Goal: Navigation & Orientation: Find specific page/section

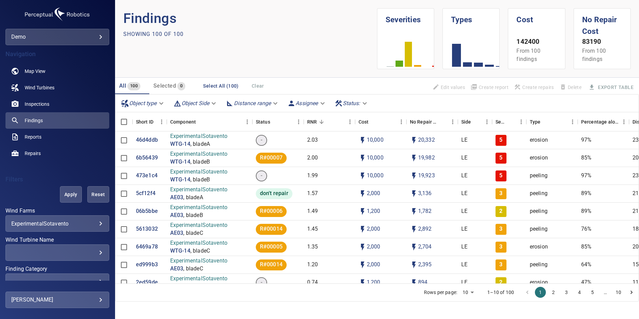
click at [33, 38] on body "**********" at bounding box center [319, 159] width 639 height 319
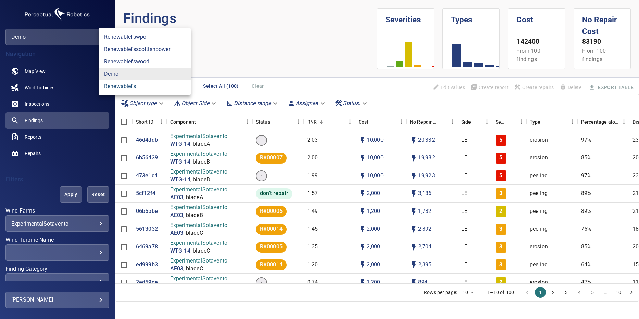
click at [105, 83] on link "renewablefs" at bounding box center [145, 86] width 92 height 12
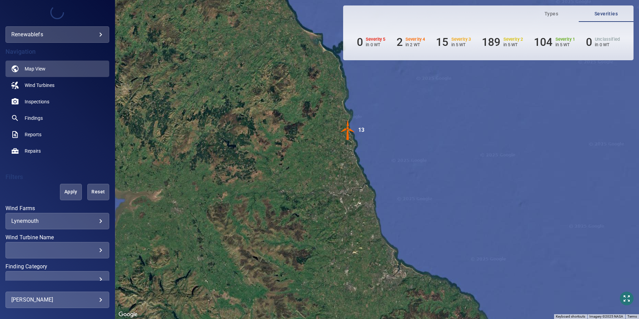
drag, startPoint x: 269, startPoint y: 184, endPoint x: 515, endPoint y: 134, distance: 250.9
click at [515, 134] on div "To activate drag with keyboard, press Alt + Enter. Once in keyboard drag state,…" at bounding box center [377, 159] width 524 height 319
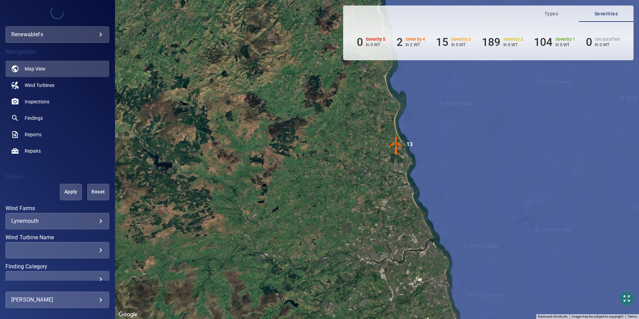
drag, startPoint x: 371, startPoint y: 134, endPoint x: 421, endPoint y: 181, distance: 68.6
click at [421, 181] on div "To activate drag with keyboard, press Alt + Enter. Once in keyboard drag state,…" at bounding box center [377, 159] width 524 height 319
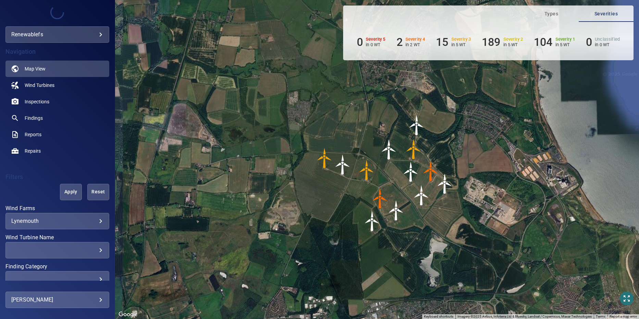
drag, startPoint x: 372, startPoint y: 160, endPoint x: 413, endPoint y: 191, distance: 51.6
click at [413, 191] on img "LYA1A0011" at bounding box center [421, 195] width 21 height 21
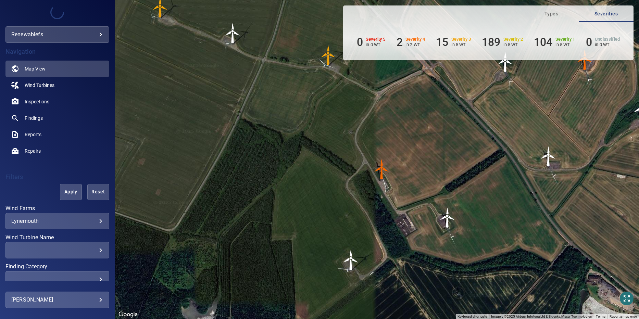
drag, startPoint x: 403, startPoint y: 248, endPoint x: 407, endPoint y: 148, distance: 99.4
click at [407, 148] on div "To activate drag with keyboard, press Alt + Enter. Once in keyboard drag state,…" at bounding box center [377, 159] width 524 height 319
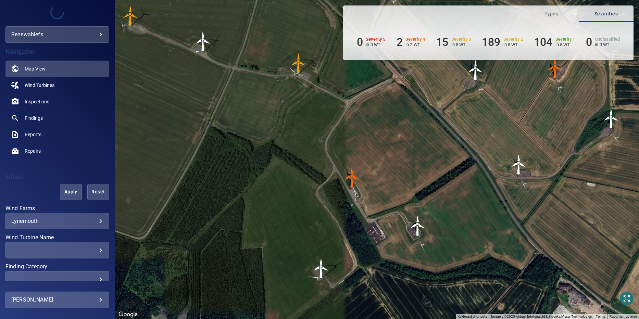
drag, startPoint x: 254, startPoint y: 176, endPoint x: 224, endPoint y: 157, distance: 35.8
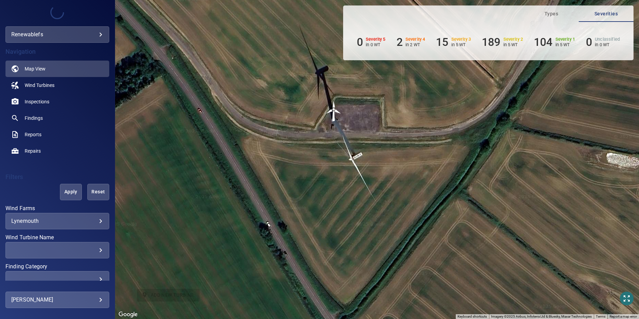
drag, startPoint x: 552, startPoint y: 183, endPoint x: 348, endPoint y: 183, distance: 204.1
click at [348, 183] on div "To activate drag with keyboard, press Alt + Enter. Once in keyboard drag state,…" at bounding box center [377, 159] width 524 height 319
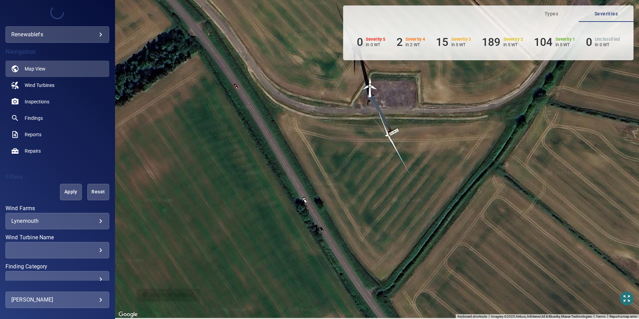
drag, startPoint x: 563, startPoint y: 215, endPoint x: 630, endPoint y: 185, distance: 74.0
click at [630, 185] on div "To activate drag with keyboard, press Alt + Enter. Once in keyboard drag state,…" at bounding box center [377, 159] width 524 height 319
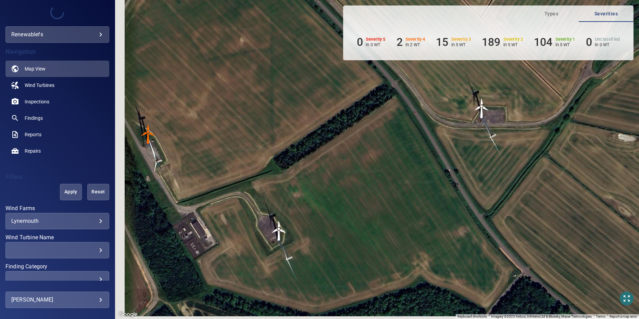
drag, startPoint x: 288, startPoint y: 237, endPoint x: 491, endPoint y: 161, distance: 216.6
click at [491, 161] on div "To activate drag with keyboard, press Alt + Enter. Once in keyboard drag state,…" at bounding box center [377, 159] width 524 height 319
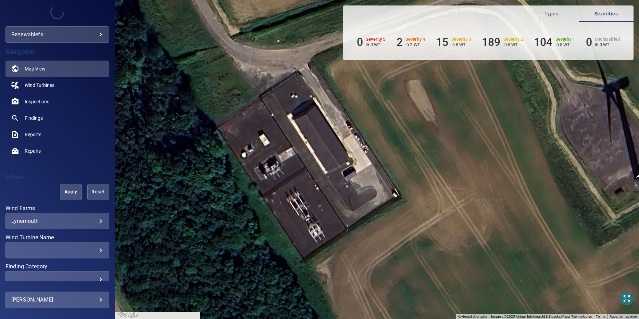
drag, startPoint x: 290, startPoint y: 174, endPoint x: 401, endPoint y: 238, distance: 128.1
click at [401, 238] on div "To activate drag with keyboard, press Alt + Enter. Once in keyboard drag state,…" at bounding box center [377, 159] width 524 height 319
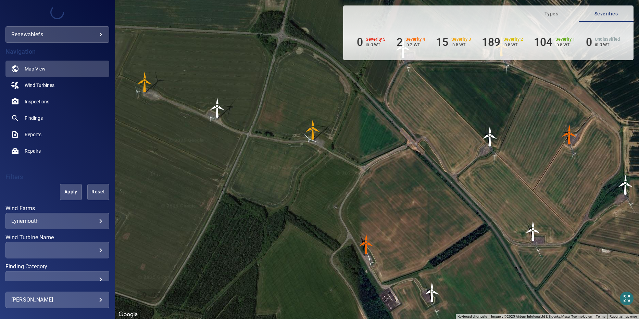
drag, startPoint x: 388, startPoint y: 141, endPoint x: 391, endPoint y: 212, distance: 71.3
click at [391, 212] on div "To activate drag with keyboard, press Alt + Enter. Once in keyboard drag state,…" at bounding box center [377, 159] width 524 height 319
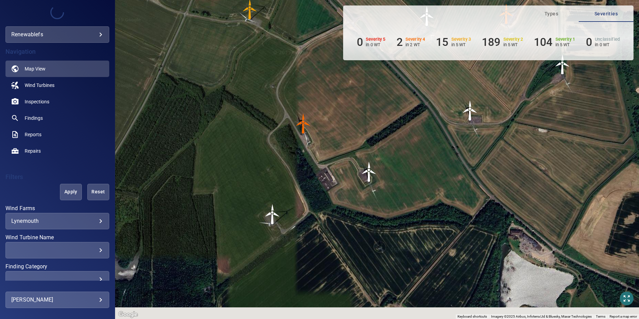
drag, startPoint x: 504, startPoint y: 176, endPoint x: 478, endPoint y: 59, distance: 119.9
click at [478, 59] on div "**********" at bounding box center [319, 159] width 639 height 319
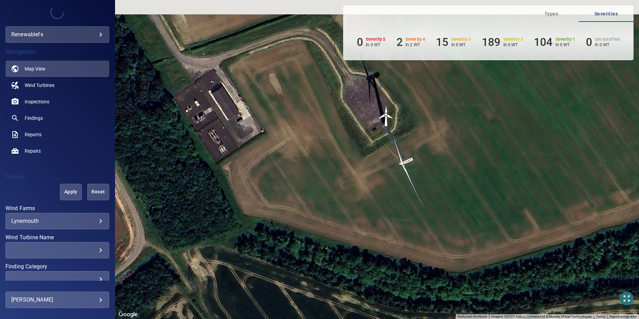
drag, startPoint x: 299, startPoint y: 118, endPoint x: 381, endPoint y: 229, distance: 137.8
click at [380, 229] on div "To activate drag with keyboard, press Alt + Enter. Once in keyboard drag state,…" at bounding box center [377, 159] width 524 height 319
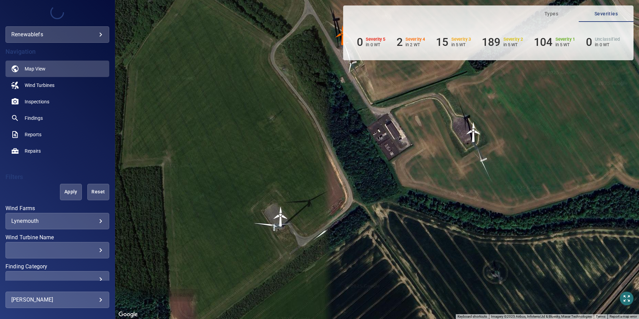
drag, startPoint x: 268, startPoint y: 234, endPoint x: 343, endPoint y: 230, distance: 75.1
click at [343, 230] on div "To activate drag with keyboard, press Alt + Enter. Once in keyboard drag state,…" at bounding box center [377, 159] width 524 height 319
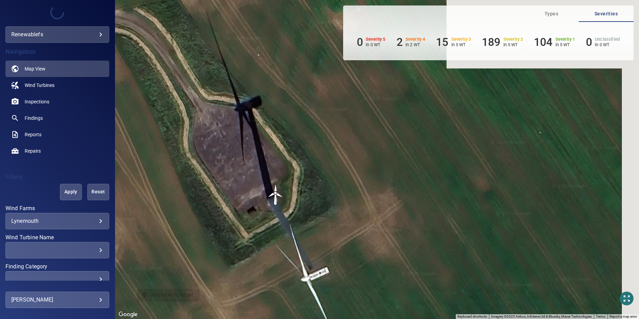
drag, startPoint x: 532, startPoint y: 154, endPoint x: 506, endPoint y: 279, distance: 128.0
click at [510, 278] on div "To activate drag with keyboard, press Alt + Enter. Once in keyboard drag state,…" at bounding box center [377, 159] width 524 height 319
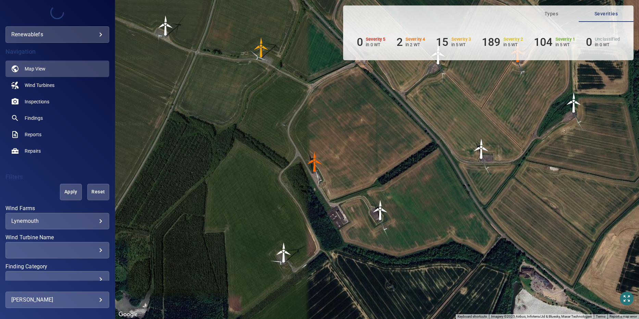
drag, startPoint x: 390, startPoint y: 114, endPoint x: 370, endPoint y: 263, distance: 150.2
click at [370, 263] on div "To activate drag with keyboard, press Alt + Enter. Once in keyboard drag state,…" at bounding box center [377, 159] width 524 height 319
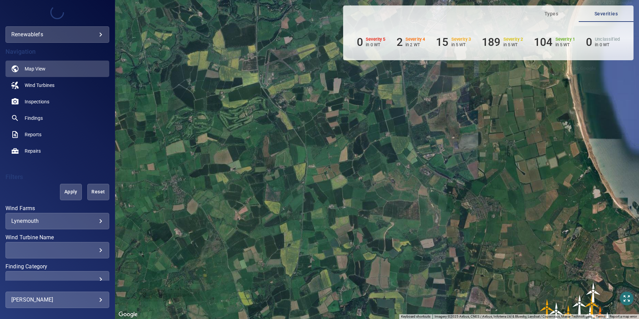
drag, startPoint x: 185, startPoint y: 171, endPoint x: 494, endPoint y: 197, distance: 310.7
click at [494, 197] on div "To activate drag with keyboard, press Alt + Enter. Once in keyboard drag state,…" at bounding box center [377, 159] width 524 height 319
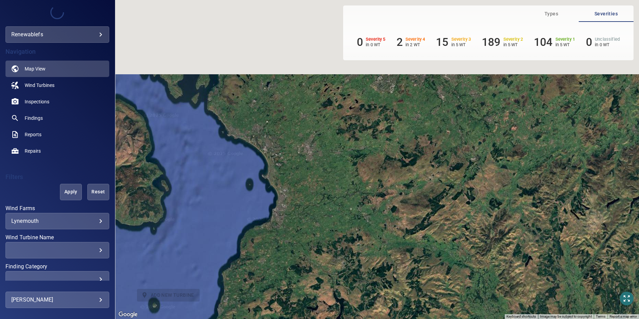
drag, startPoint x: 384, startPoint y: 132, endPoint x: 398, endPoint y: 234, distance: 102.3
click at [398, 234] on div "To activate drag with keyboard, press Alt + Enter. Once in keyboard drag state,…" at bounding box center [377, 159] width 524 height 319
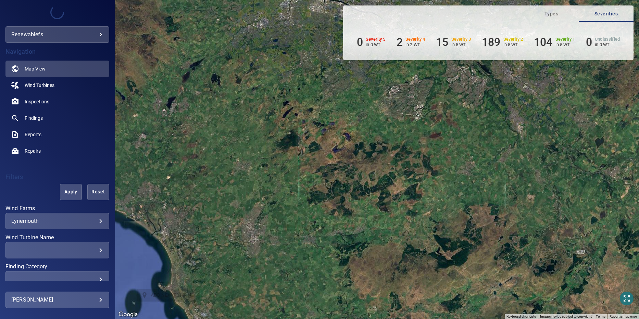
drag, startPoint x: 403, startPoint y: 169, endPoint x: 428, endPoint y: 290, distance: 123.4
click at [428, 290] on div "To activate drag with keyboard, press Alt + Enter. Once in keyboard drag state,…" at bounding box center [377, 159] width 524 height 319
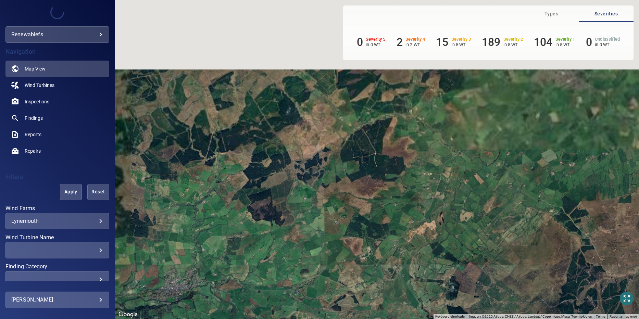
drag, startPoint x: 404, startPoint y: 141, endPoint x: 412, endPoint y: 319, distance: 178.2
click at [412, 319] on div "To activate drag with keyboard, press Alt + Enter. Once in keyboard drag state,…" at bounding box center [377, 159] width 524 height 319
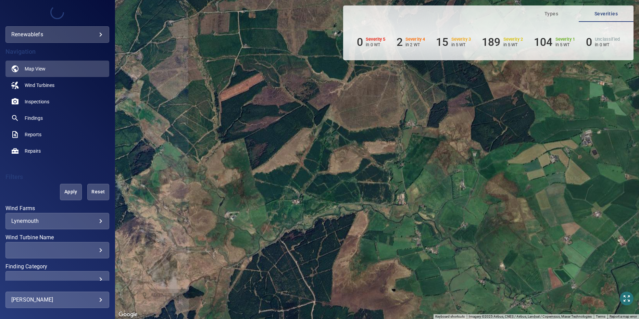
drag, startPoint x: 418, startPoint y: 151, endPoint x: 409, endPoint y: 143, distance: 11.4
click at [411, 314] on div "To activate drag with keyboard, press Alt + Enter. Once in keyboard drag state,…" at bounding box center [377, 159] width 524 height 319
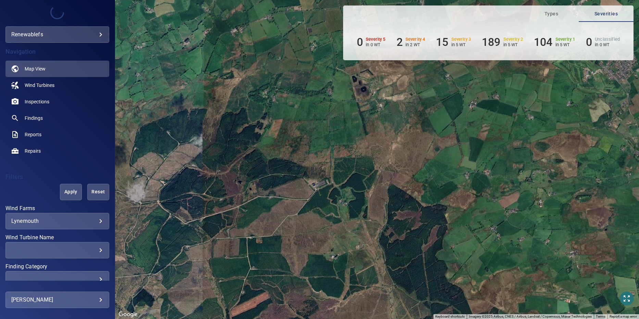
drag, startPoint x: 407, startPoint y: 103, endPoint x: 400, endPoint y: 319, distance: 215.5
click at [400, 319] on div "To activate drag with keyboard, press Alt + Enter. Once in keyboard drag state,…" at bounding box center [377, 159] width 524 height 319
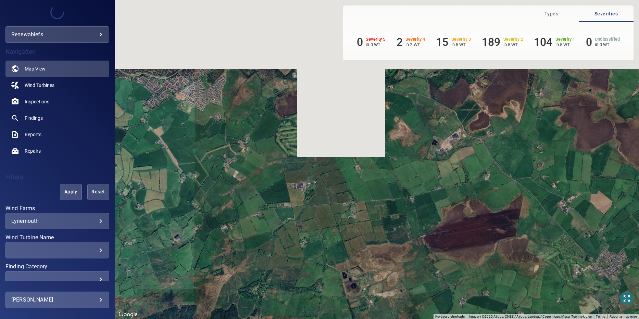
drag, startPoint x: 384, startPoint y: 123, endPoint x: 375, endPoint y: 319, distance: 196.4
click at [375, 319] on div "To activate drag with keyboard, press Alt + Enter. Once in keyboard drag state,…" at bounding box center [377, 159] width 524 height 319
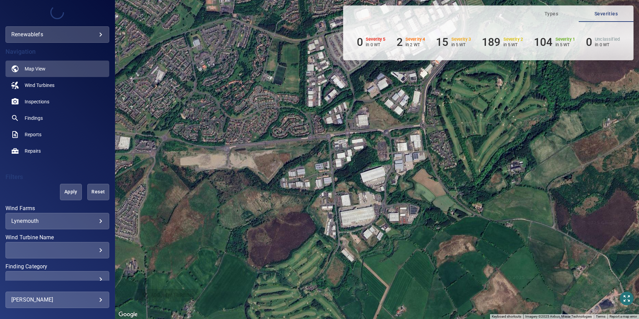
drag, startPoint x: 300, startPoint y: 131, endPoint x: 412, endPoint y: 217, distance: 140.5
click at [412, 217] on div "To activate drag with keyboard, press Alt + Enter. Once in keyboard drag state,…" at bounding box center [377, 159] width 524 height 319
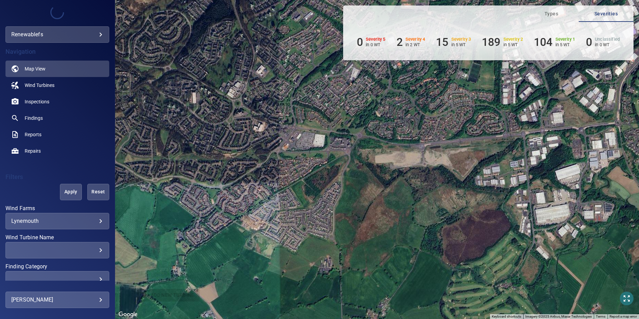
drag, startPoint x: 266, startPoint y: 113, endPoint x: 530, endPoint y: 180, distance: 272.6
click at [530, 180] on div "To activate drag with keyboard, press Alt + Enter. Once in keyboard drag state,…" at bounding box center [377, 159] width 524 height 319
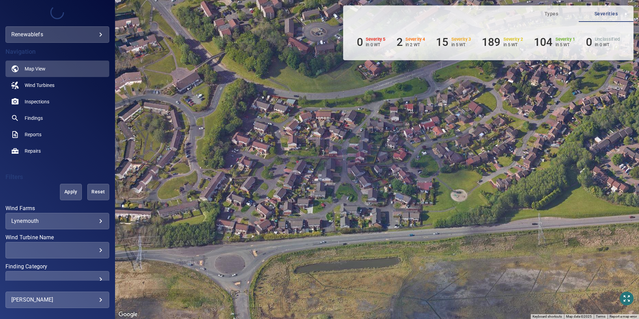
drag, startPoint x: 437, startPoint y: 127, endPoint x: 438, endPoint y: 210, distance: 82.2
click at [438, 210] on div "To activate drag with keyboard, press Alt + Enter. Once in keyboard drag state,…" at bounding box center [377, 159] width 524 height 319
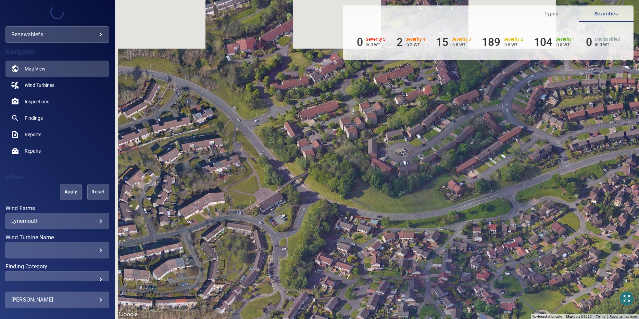
drag, startPoint x: 345, startPoint y: 89, endPoint x: 429, endPoint y: 211, distance: 147.8
click at [429, 211] on div "To activate drag with keyboard, press Alt + Enter. Once in keyboard drag state,…" at bounding box center [377, 159] width 524 height 319
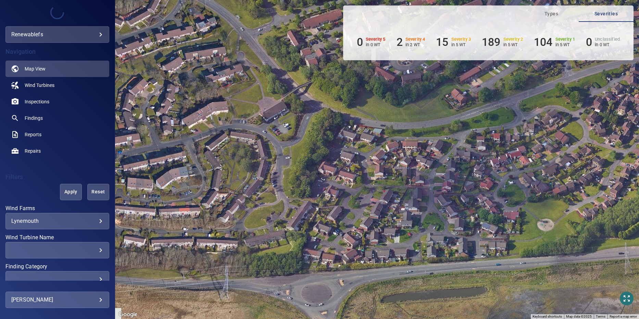
drag, startPoint x: 338, startPoint y: 118, endPoint x: 342, endPoint y: 28, distance: 90.5
click at [342, 28] on div "**********" at bounding box center [319, 159] width 639 height 319
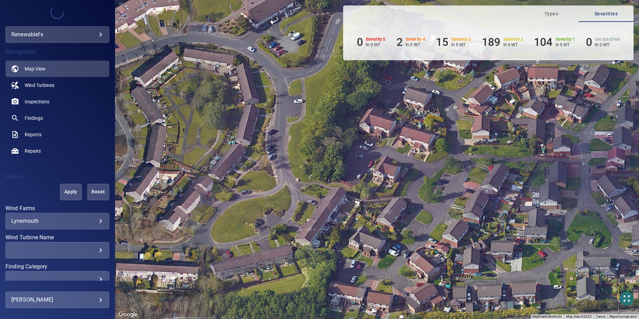
drag, startPoint x: 481, startPoint y: 225, endPoint x: 481, endPoint y: 146, distance: 79.1
click at [483, 154] on div "To activate drag with keyboard, press Alt + Enter. Once in keyboard drag state,…" at bounding box center [377, 159] width 524 height 319
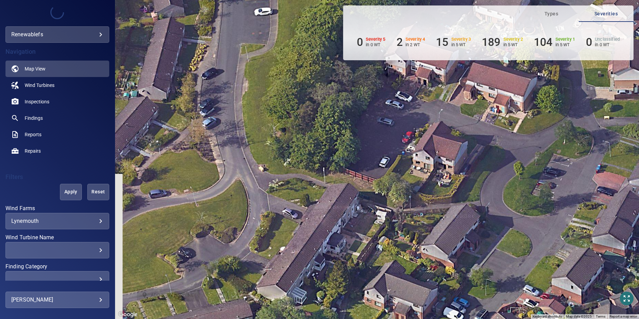
drag, startPoint x: 368, startPoint y: 169, endPoint x: 400, endPoint y: 185, distance: 35.2
click at [400, 185] on div "To activate drag with keyboard, press Alt + Enter. Once in keyboard drag state,…" at bounding box center [377, 159] width 524 height 319
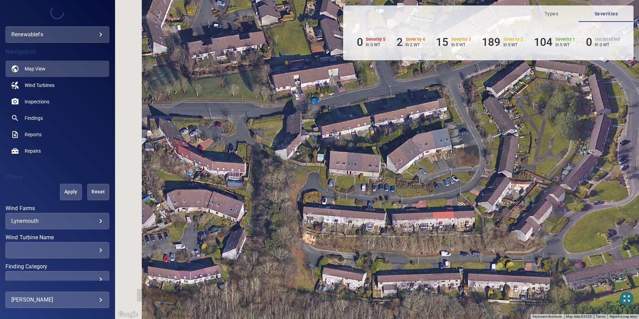
drag, startPoint x: 361, startPoint y: 149, endPoint x: 623, endPoint y: 166, distance: 262.8
click at [623, 166] on div "To activate drag with keyboard, press Alt + Enter. Once in keyboard drag state,…" at bounding box center [377, 159] width 524 height 319
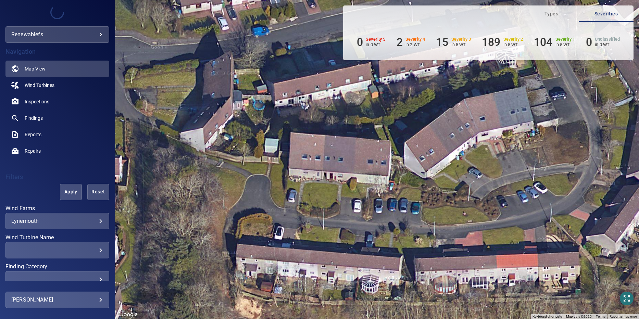
drag, startPoint x: 190, startPoint y: 212, endPoint x: 398, endPoint y: 281, distance: 219.4
click at [398, 282] on div "To activate drag with keyboard, press Alt + Enter. Once in keyboard drag state,…" at bounding box center [377, 159] width 524 height 319
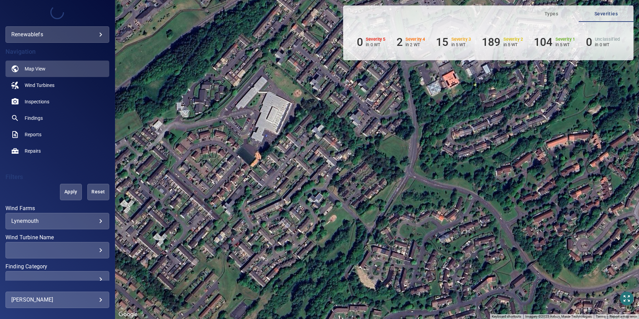
drag, startPoint x: 314, startPoint y: 106, endPoint x: 419, endPoint y: 273, distance: 197.0
click at [419, 273] on div "To activate drag with keyboard, press Alt + Enter. Once in keyboard drag state,…" at bounding box center [377, 159] width 524 height 319
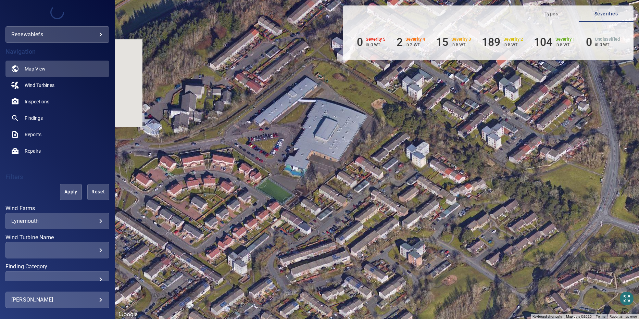
drag, startPoint x: 245, startPoint y: 151, endPoint x: 314, endPoint y: 186, distance: 77.3
click at [314, 186] on div "To activate drag with keyboard, press Alt + Enter. Once in keyboard drag state,…" at bounding box center [377, 159] width 524 height 319
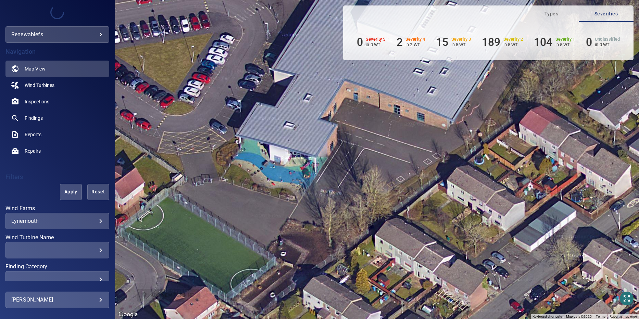
drag, startPoint x: 312, startPoint y: 149, endPoint x: 361, endPoint y: 203, distance: 73.2
click at [361, 203] on div "To activate drag with keyboard, press Alt + Enter. Once in keyboard drag state,…" at bounding box center [377, 159] width 524 height 319
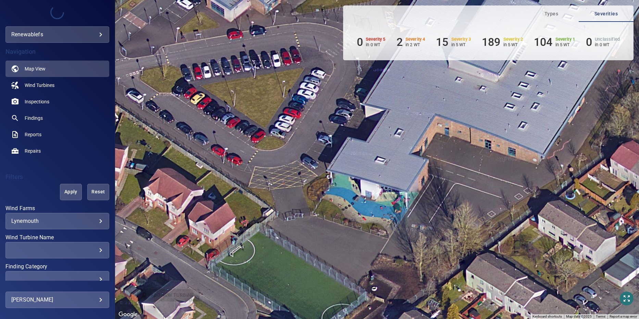
drag, startPoint x: 364, startPoint y: 167, endPoint x: 445, endPoint y: 170, distance: 81.2
click at [445, 170] on div "To activate drag with keyboard, press Alt + Enter. Once in keyboard drag state,…" at bounding box center [377, 159] width 524 height 319
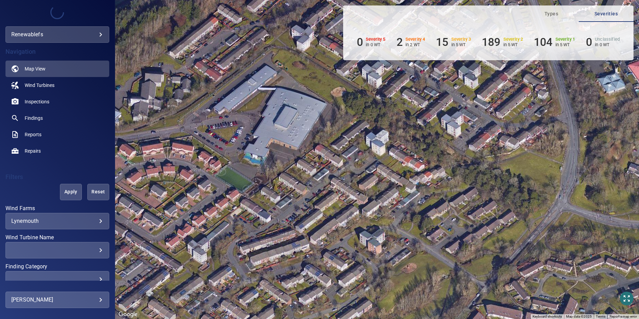
drag, startPoint x: 281, startPoint y: 119, endPoint x: 255, endPoint y: 82, distance: 44.8
click at [255, 82] on div "To activate drag with keyboard, press Alt + Enter. Once in keyboard drag state,…" at bounding box center [377, 159] width 524 height 319
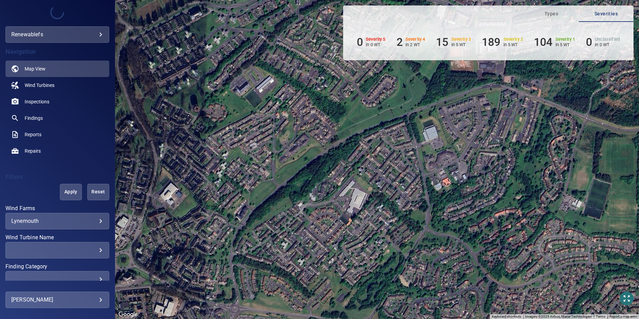
click at [427, 142] on div "To activate drag with keyboard, press Alt + Enter. Once in keyboard drag state,…" at bounding box center [377, 159] width 524 height 319
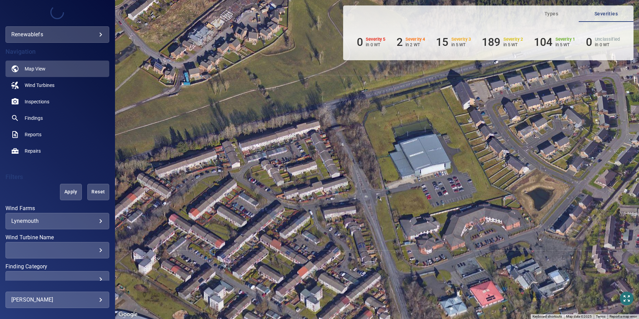
drag, startPoint x: 424, startPoint y: 128, endPoint x: 418, endPoint y: 177, distance: 49.2
click at [418, 177] on div "To activate drag with keyboard, press Alt + Enter. Once in keyboard drag state,…" at bounding box center [377, 159] width 524 height 319
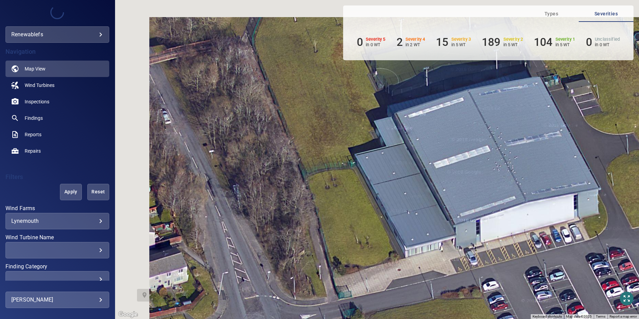
drag, startPoint x: 347, startPoint y: 197, endPoint x: 412, endPoint y: 270, distance: 97.5
click at [412, 270] on div "To activate drag with keyboard, press Alt + Enter. Once in keyboard drag state,…" at bounding box center [377, 159] width 524 height 319
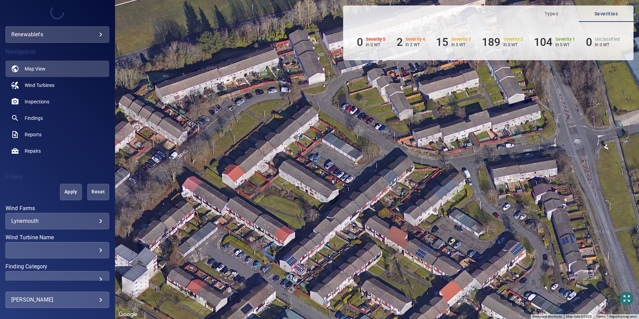
drag, startPoint x: 270, startPoint y: 250, endPoint x: 493, endPoint y: 97, distance: 271.0
click at [493, 97] on div "To activate drag with keyboard, press Alt + Enter. Once in keyboard drag state,…" at bounding box center [377, 159] width 524 height 319
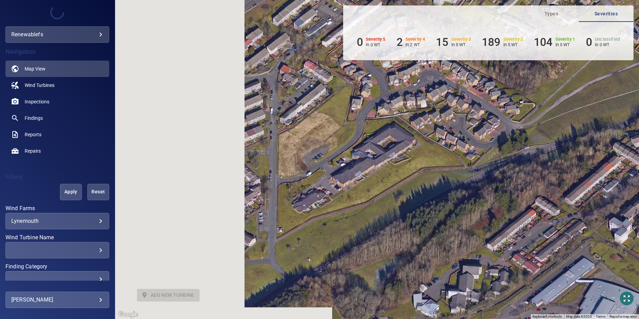
drag, startPoint x: 181, startPoint y: 234, endPoint x: 505, endPoint y: 263, distance: 324.9
click at [505, 263] on div "To activate drag with keyboard, press Alt + Enter. Once in keyboard drag state,…" at bounding box center [377, 159] width 524 height 319
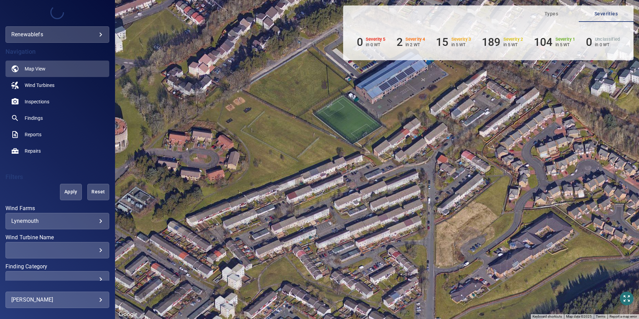
drag, startPoint x: 229, startPoint y: 229, endPoint x: 387, endPoint y: 319, distance: 181.4
click at [387, 319] on div "To activate drag with keyboard, press Alt + Enter. Once in keyboard drag state,…" at bounding box center [377, 159] width 524 height 319
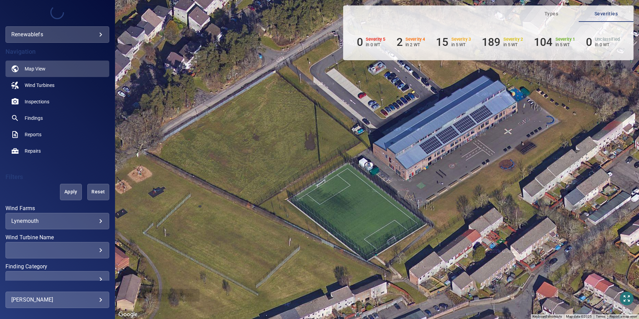
drag, startPoint x: 347, startPoint y: 117, endPoint x: 354, endPoint y: 275, distance: 157.7
click at [354, 275] on div "To activate drag with keyboard, press Alt + Enter. Once in keyboard drag state,…" at bounding box center [377, 159] width 524 height 319
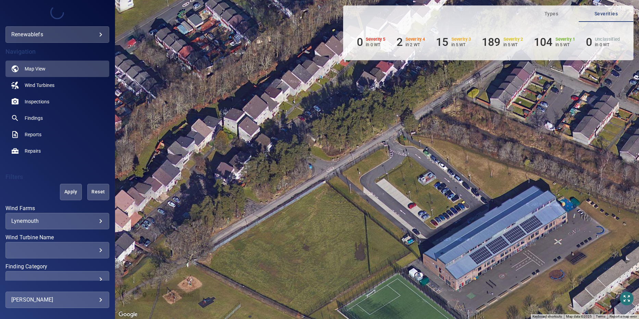
drag, startPoint x: 287, startPoint y: 152, endPoint x: 335, endPoint y: 256, distance: 114.3
click at [335, 256] on div "To activate drag with keyboard, press Alt + Enter. Once in keyboard drag state,…" at bounding box center [377, 159] width 524 height 319
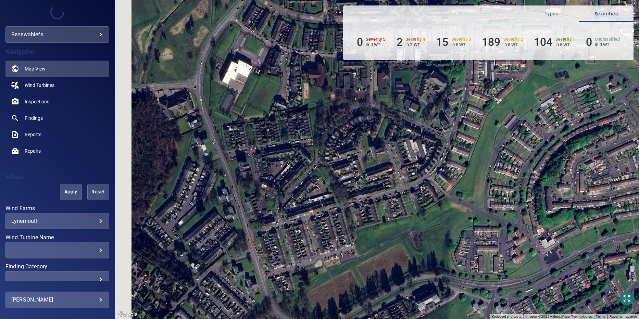
drag, startPoint x: 295, startPoint y: 122, endPoint x: 502, endPoint y: 279, distance: 259.9
click at [502, 279] on div "To activate drag with keyboard, press Alt + Enter. Once in keyboard drag state,…" at bounding box center [377, 159] width 524 height 319
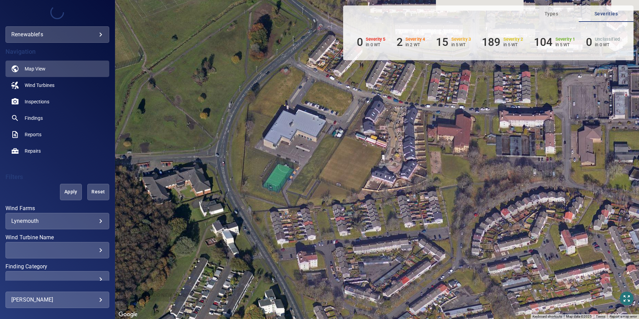
drag, startPoint x: 266, startPoint y: 80, endPoint x: 309, endPoint y: 151, distance: 82.5
click at [309, 151] on div "To activate drag with keyboard, press Alt + Enter. Once in keyboard drag state,…" at bounding box center [377, 159] width 524 height 319
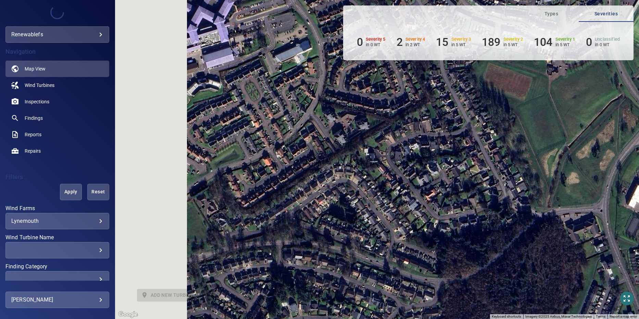
drag, startPoint x: 389, startPoint y: 176, endPoint x: 589, endPoint y: 152, distance: 201.8
click at [589, 152] on div "To activate drag with keyboard, press Alt + Enter. Once in keyboard drag state,…" at bounding box center [377, 159] width 524 height 319
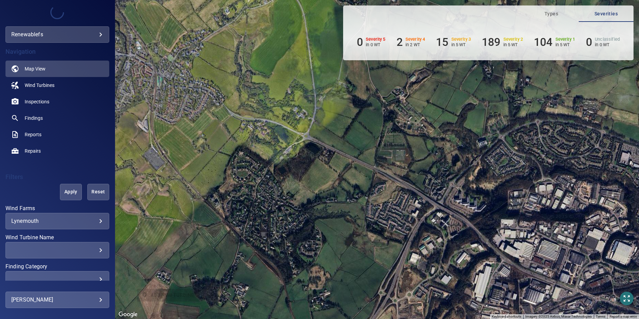
drag, startPoint x: 217, startPoint y: 86, endPoint x: 367, endPoint y: 288, distance: 251.3
click at [367, 288] on div "To activate drag with keyboard, press Alt + Enter. Once in keyboard drag state,…" at bounding box center [377, 159] width 524 height 319
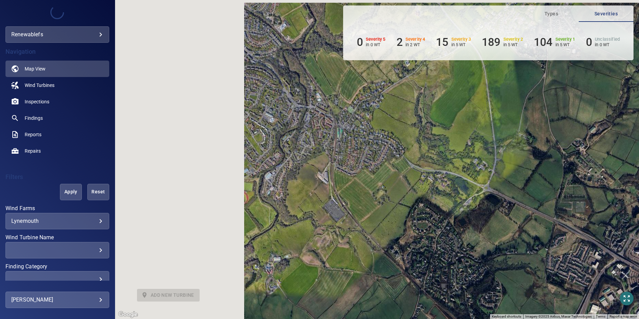
drag, startPoint x: 316, startPoint y: 211, endPoint x: 466, endPoint y: 269, distance: 160.4
click at [469, 273] on div "To activate drag with keyboard, press Alt + Enter. Once in keyboard drag state,…" at bounding box center [377, 159] width 524 height 319
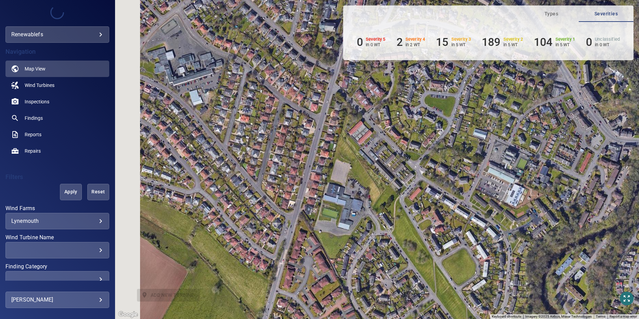
drag, startPoint x: 315, startPoint y: 189, endPoint x: 535, endPoint y: 319, distance: 256.0
click at [535, 319] on div "To activate drag with keyboard, press Alt + Enter. Once in keyboard drag state,…" at bounding box center [377, 159] width 524 height 319
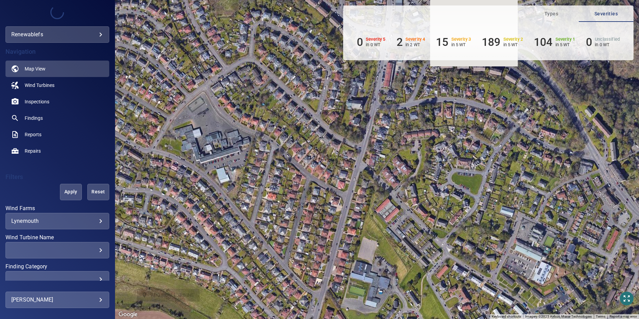
drag, startPoint x: 413, startPoint y: 169, endPoint x: 386, endPoint y: 253, distance: 88.2
click at [407, 268] on div "To activate drag with keyboard, press Alt + Enter. Once in keyboard drag state,…" at bounding box center [377, 159] width 524 height 319
